Goal: Communication & Community: Answer question/provide support

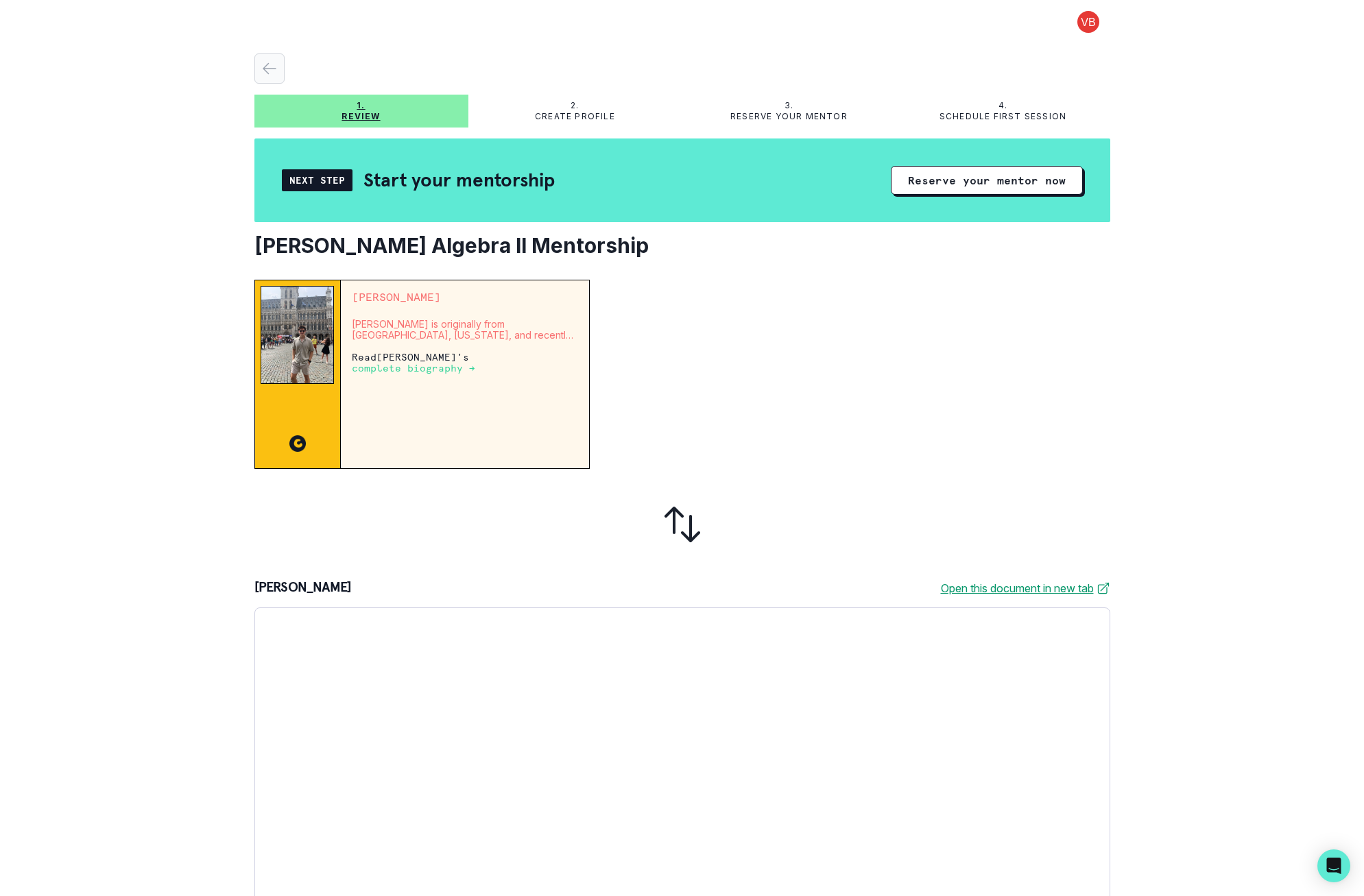
click at [261, 61] on icon "button" at bounding box center [270, 68] width 17 height 17
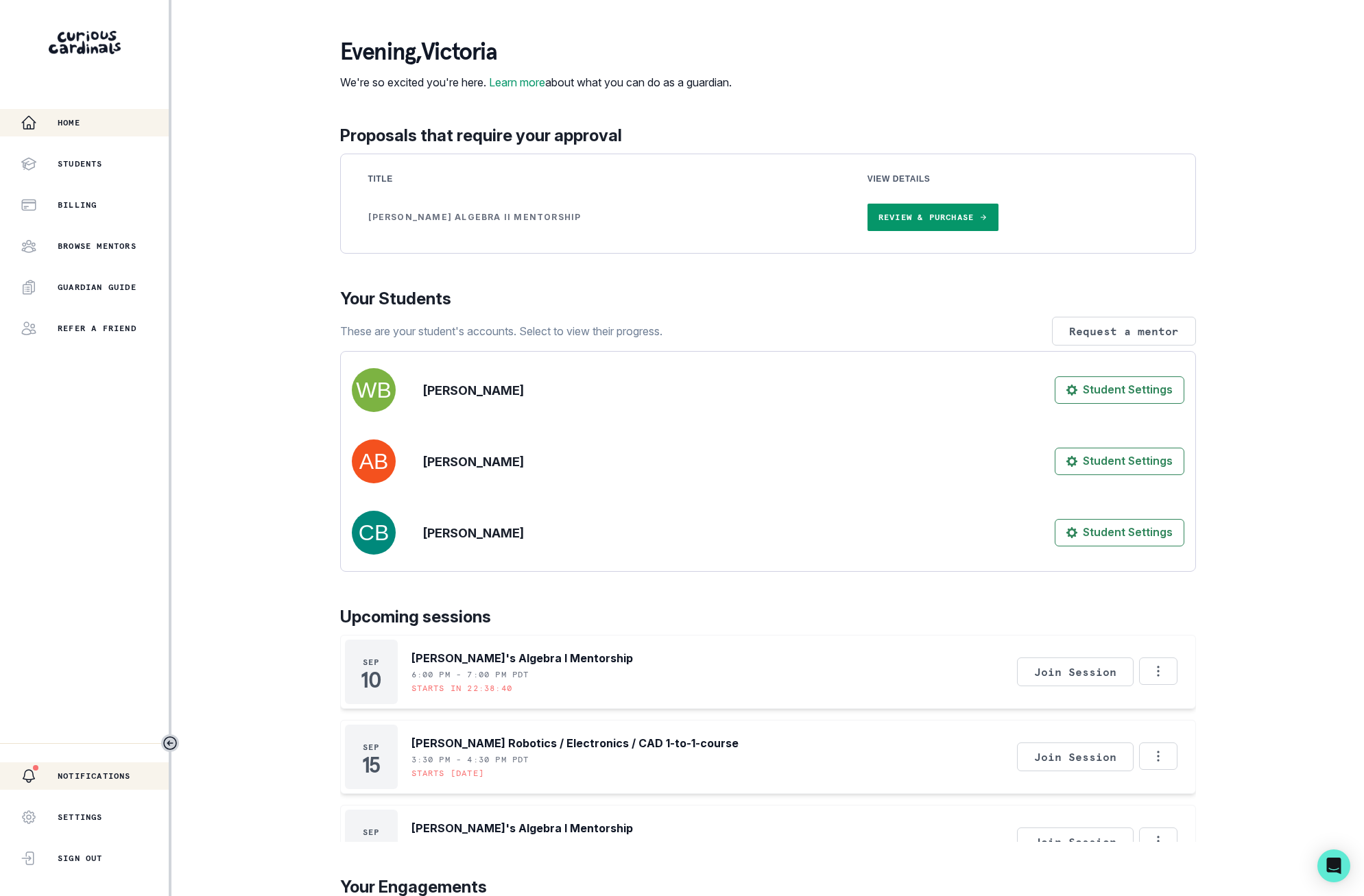
click at [88, 772] on p "Notifications" at bounding box center [95, 776] width 73 height 11
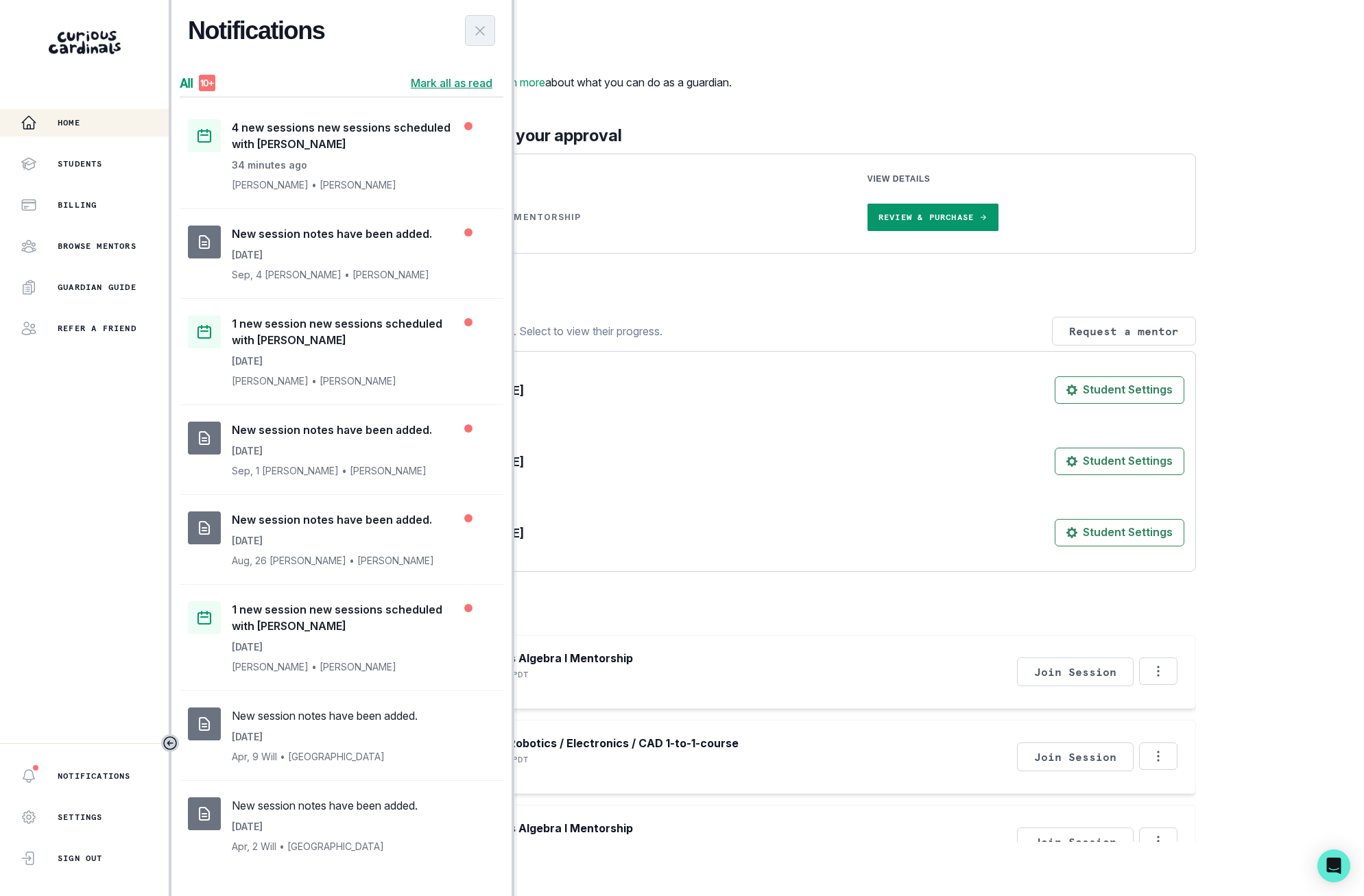
click at [469, 31] on button "Close Notifications Panel" at bounding box center [480, 30] width 30 height 31
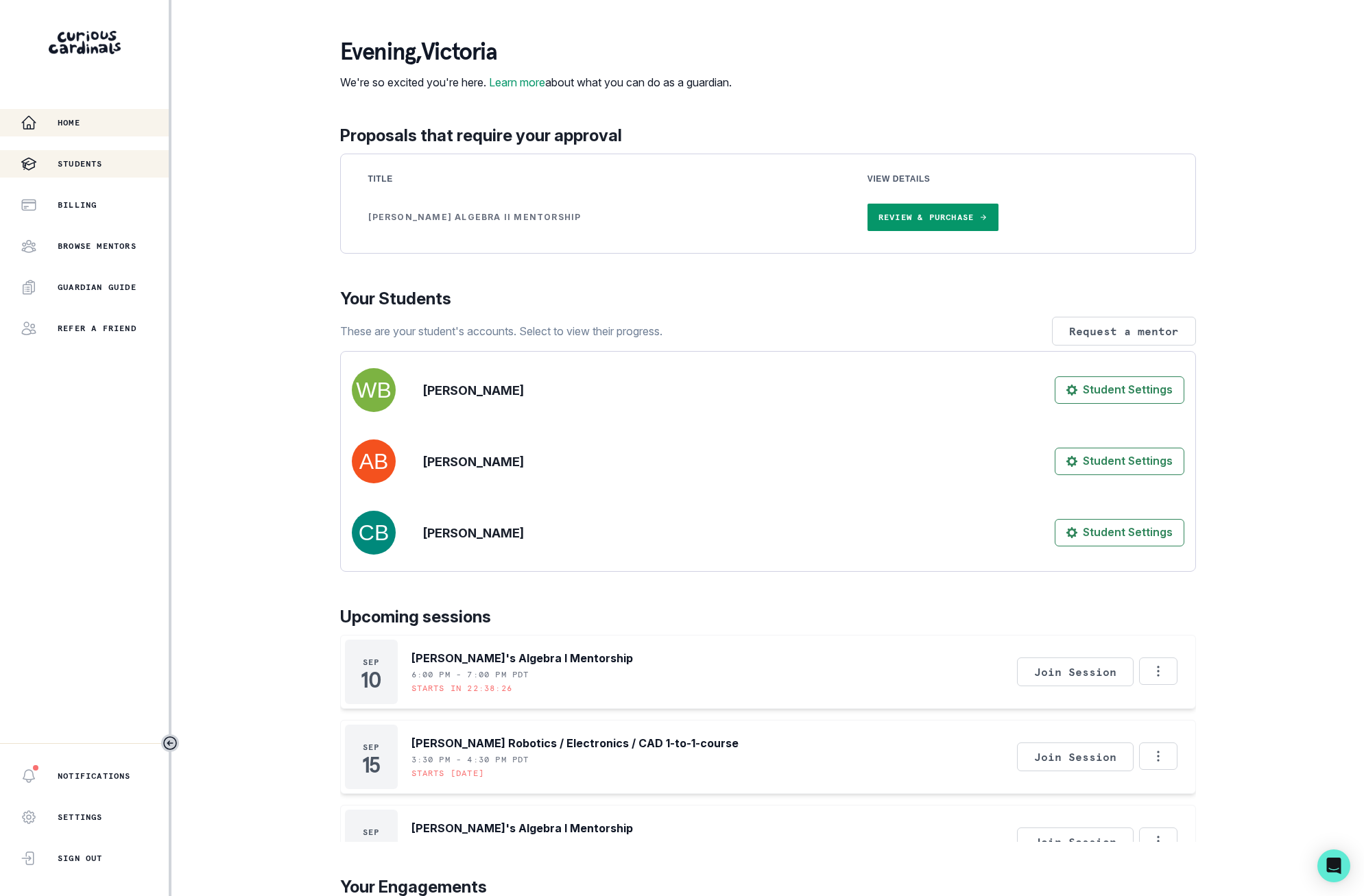
click at [50, 166] on div "Students" at bounding box center [95, 164] width 148 height 17
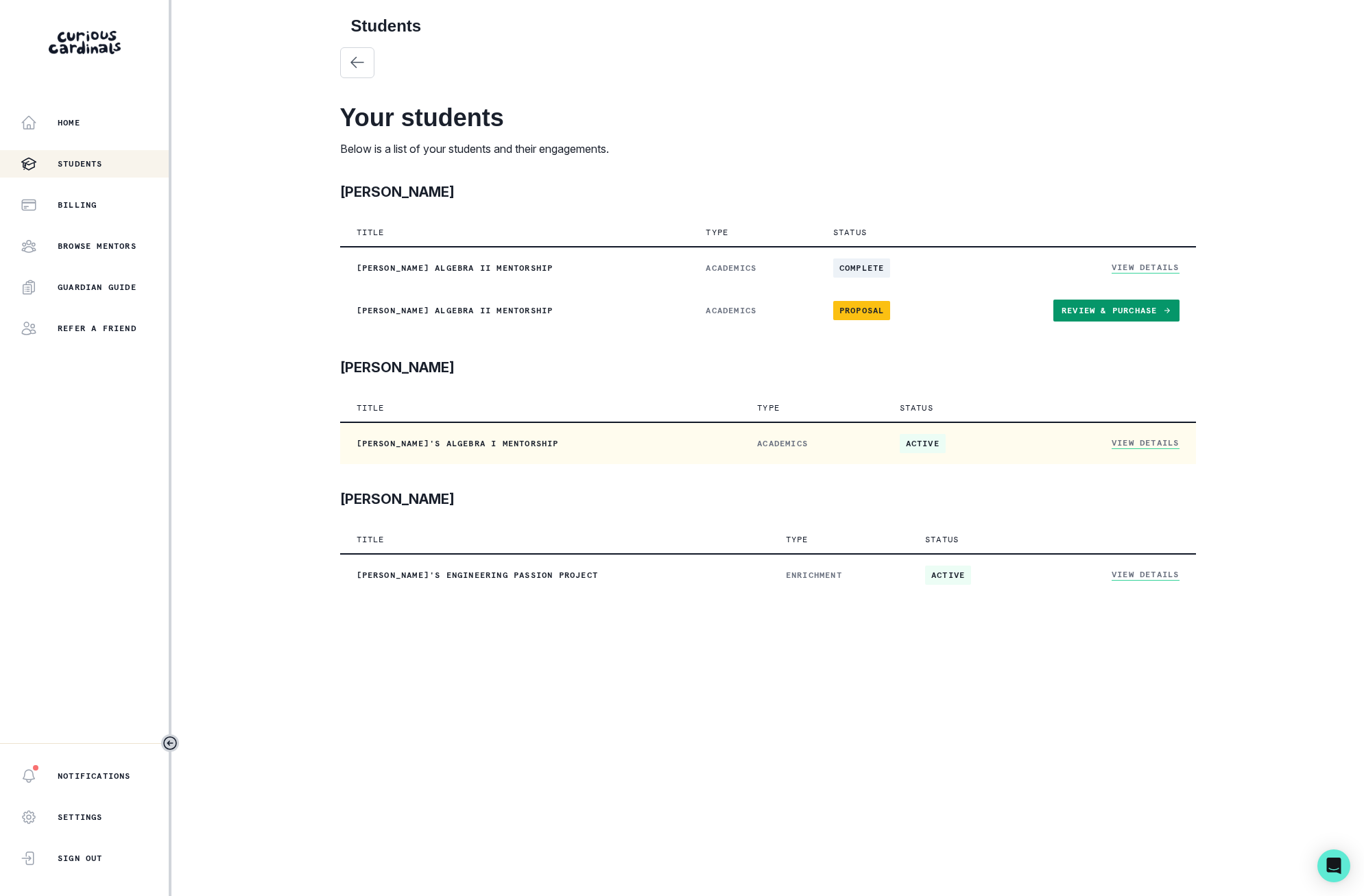
click at [1157, 448] on link "View Details" at bounding box center [1145, 443] width 67 height 12
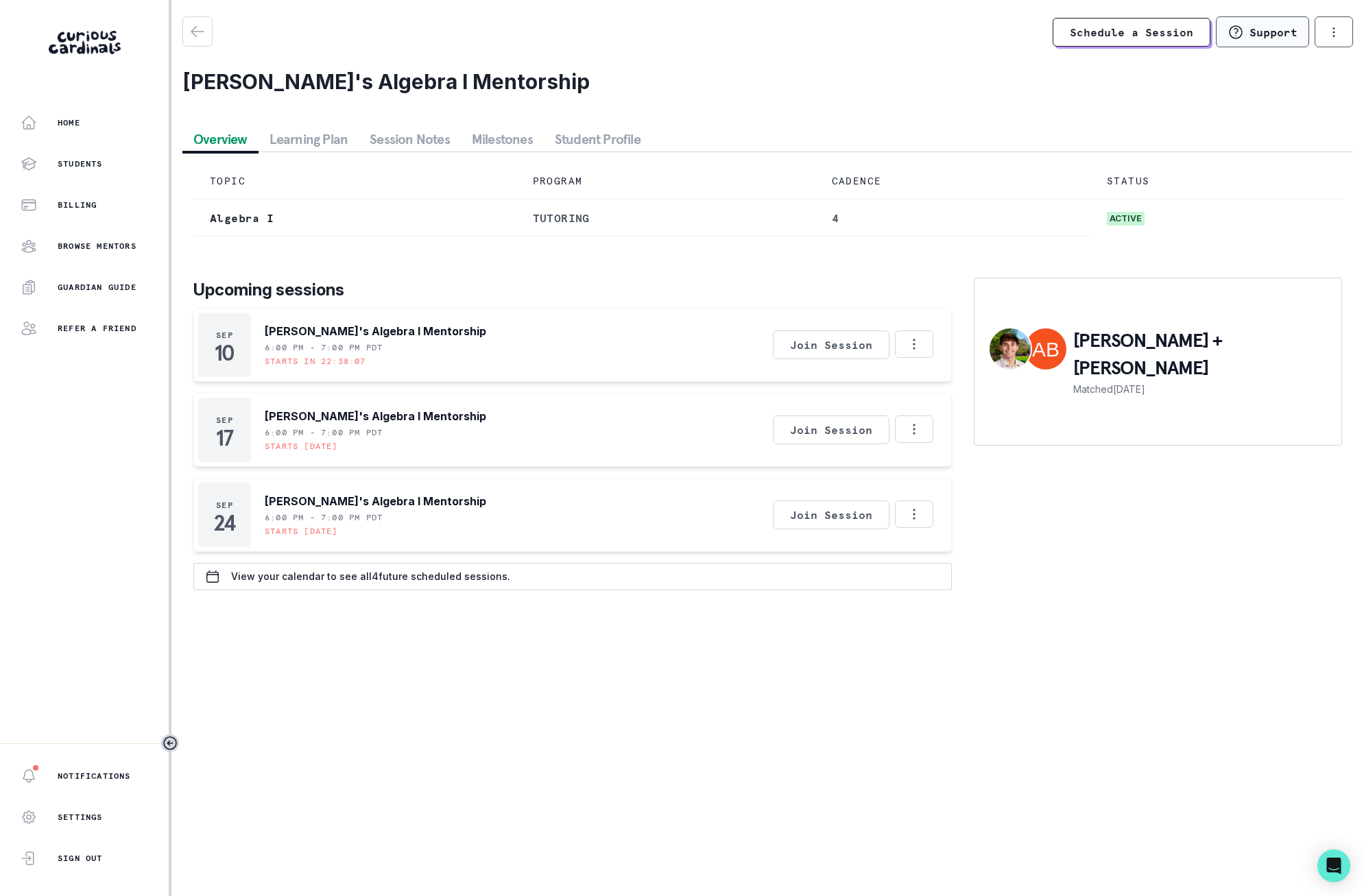
click at [1257, 41] on button "Support" at bounding box center [1263, 32] width 93 height 31
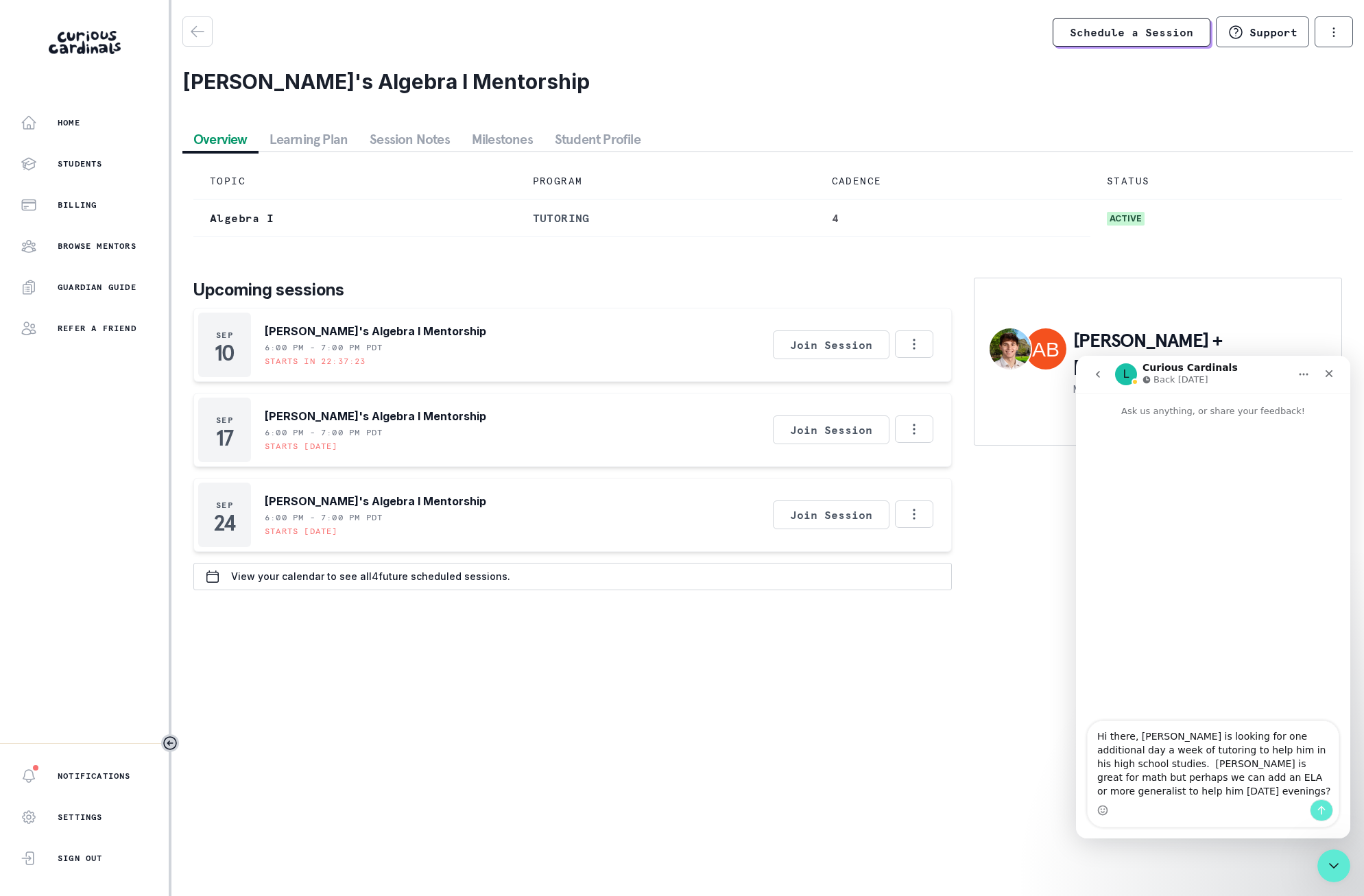
type textarea "Hi there, [PERSON_NAME] is looking for one additional day a week of tutoring to…"
click at [1327, 813] on button "Send a message…" at bounding box center [1322, 810] width 23 height 22
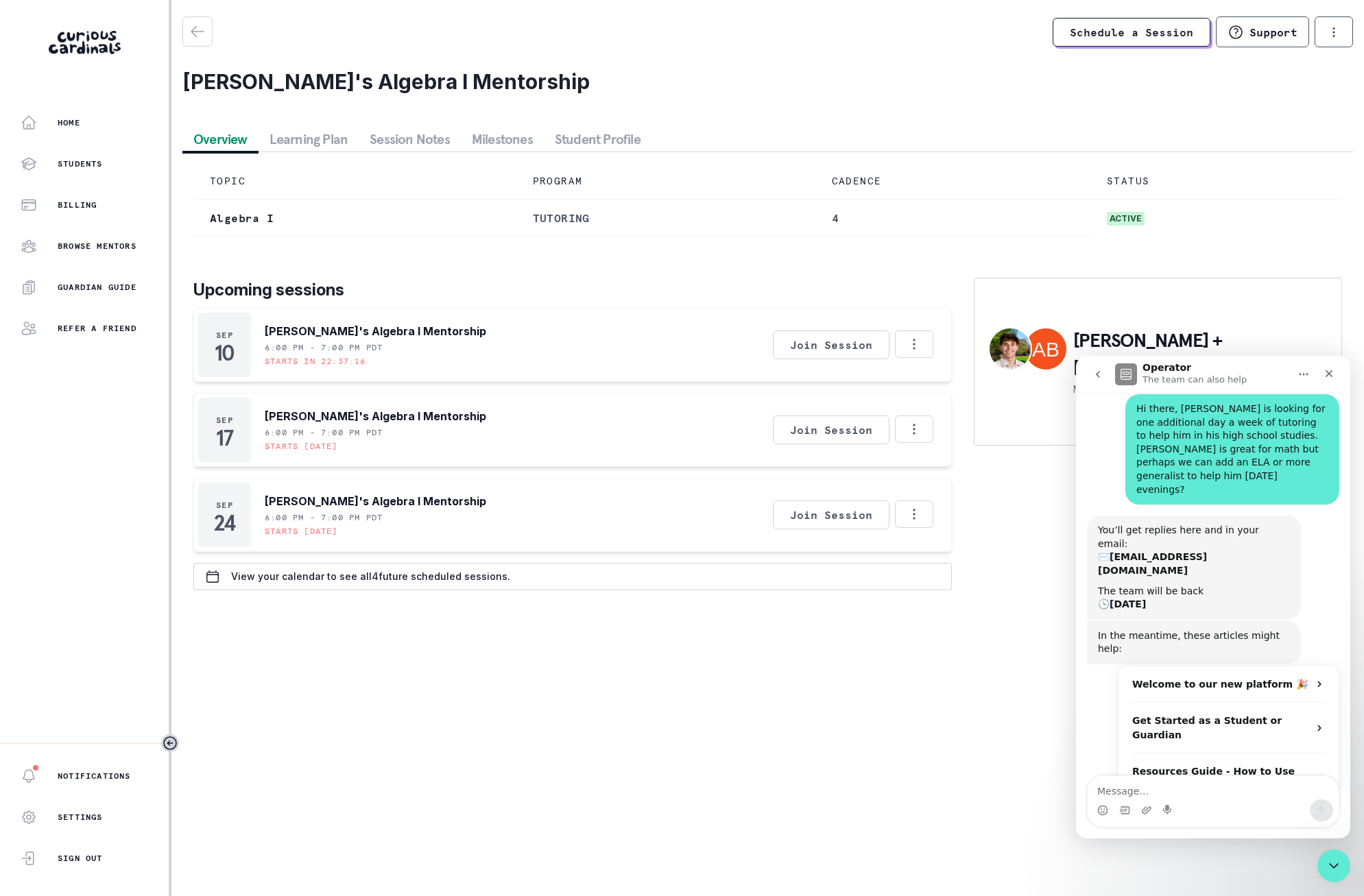
scroll to position [50, 0]
